Goal: Task Accomplishment & Management: Manage account settings

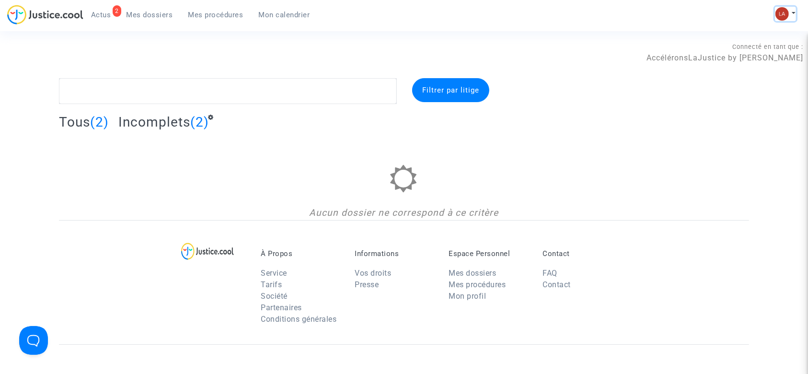
click at [784, 17] on img at bounding box center [781, 13] width 13 height 13
click at [737, 49] on link "Changer de compte" at bounding box center [747, 49] width 97 height 15
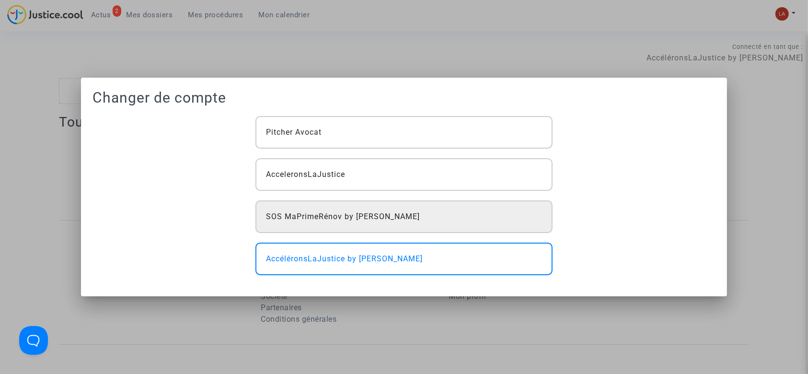
click at [391, 224] on div "SOS MaPrimeRénov by [PERSON_NAME]" at bounding box center [403, 216] width 297 height 33
